Goal: Navigation & Orientation: Find specific page/section

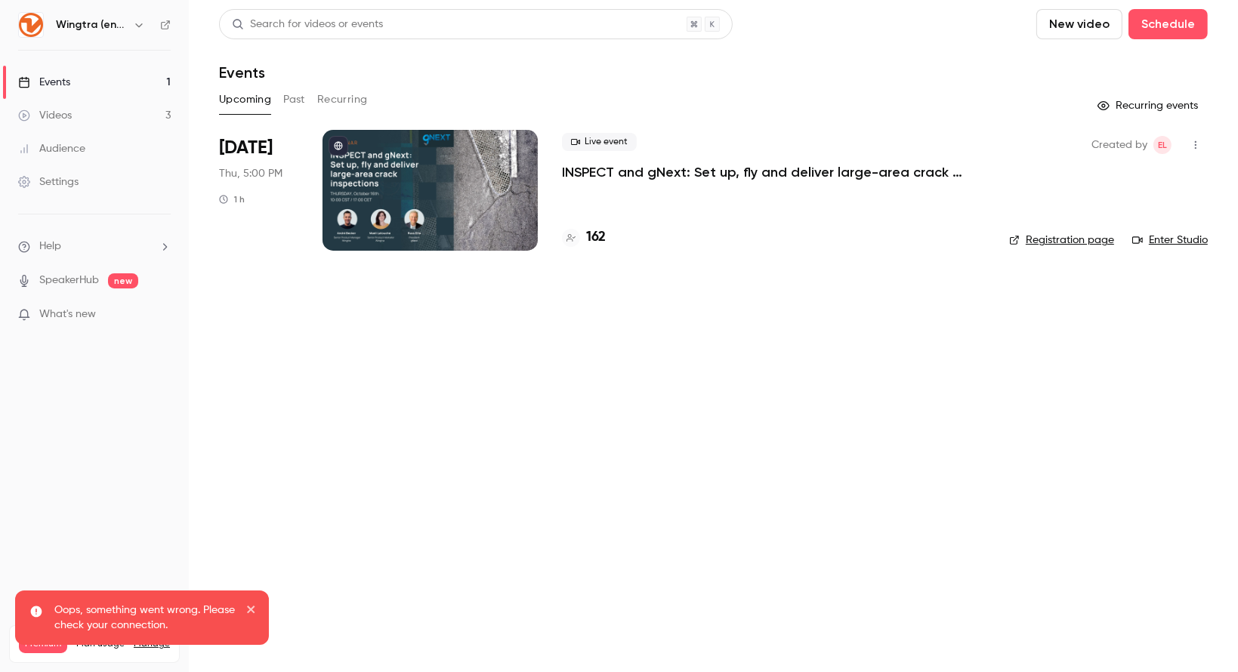
click at [134, 25] on icon "button" at bounding box center [139, 25] width 12 height 12
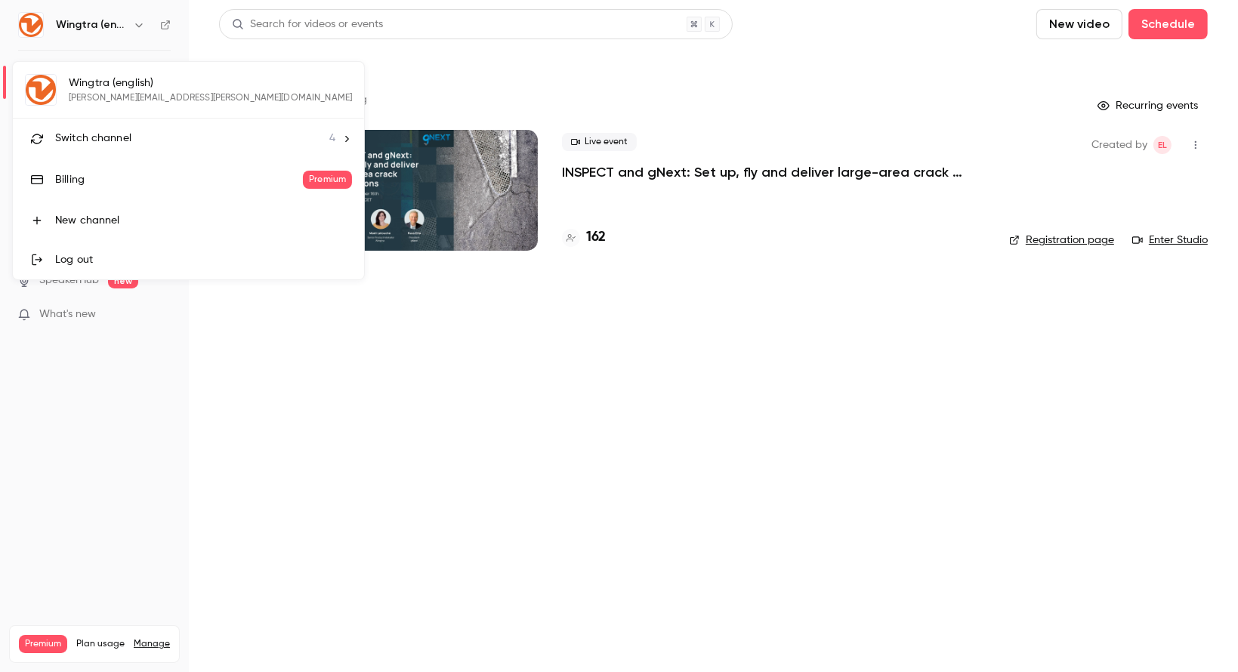
click at [106, 128] on li "Switch channel 4" at bounding box center [188, 139] width 351 height 40
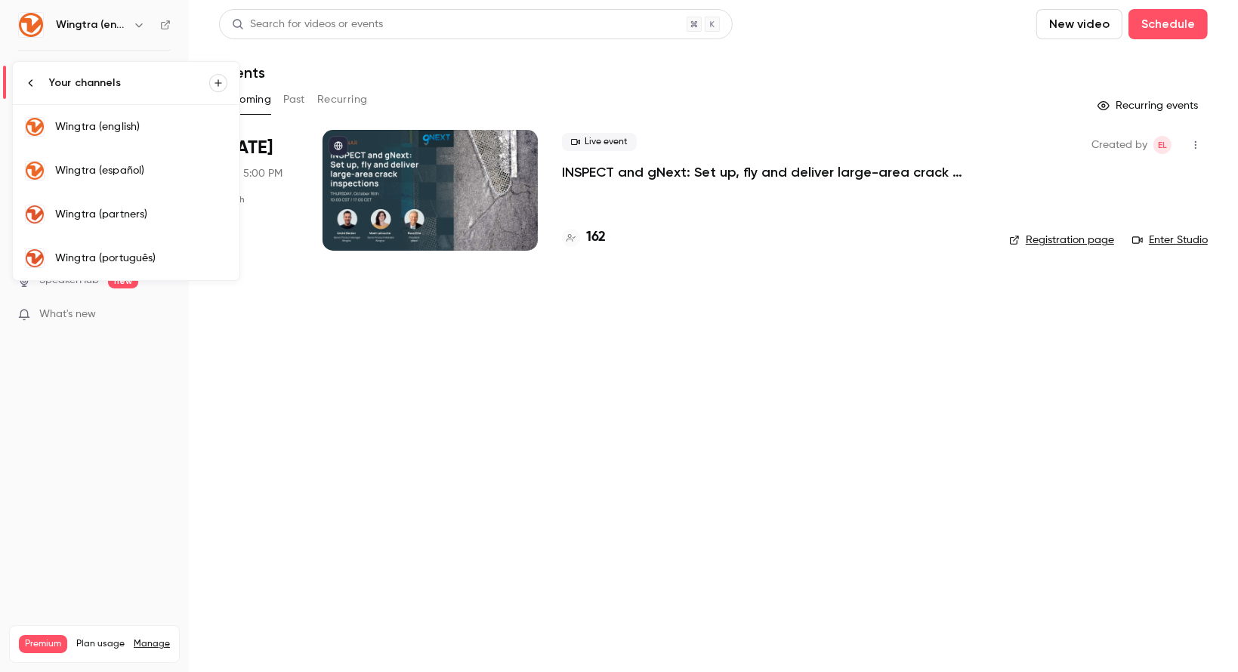
click at [127, 258] on div "Wingtra (português)" at bounding box center [141, 258] width 172 height 15
